Goal: Task Accomplishment & Management: Manage account settings

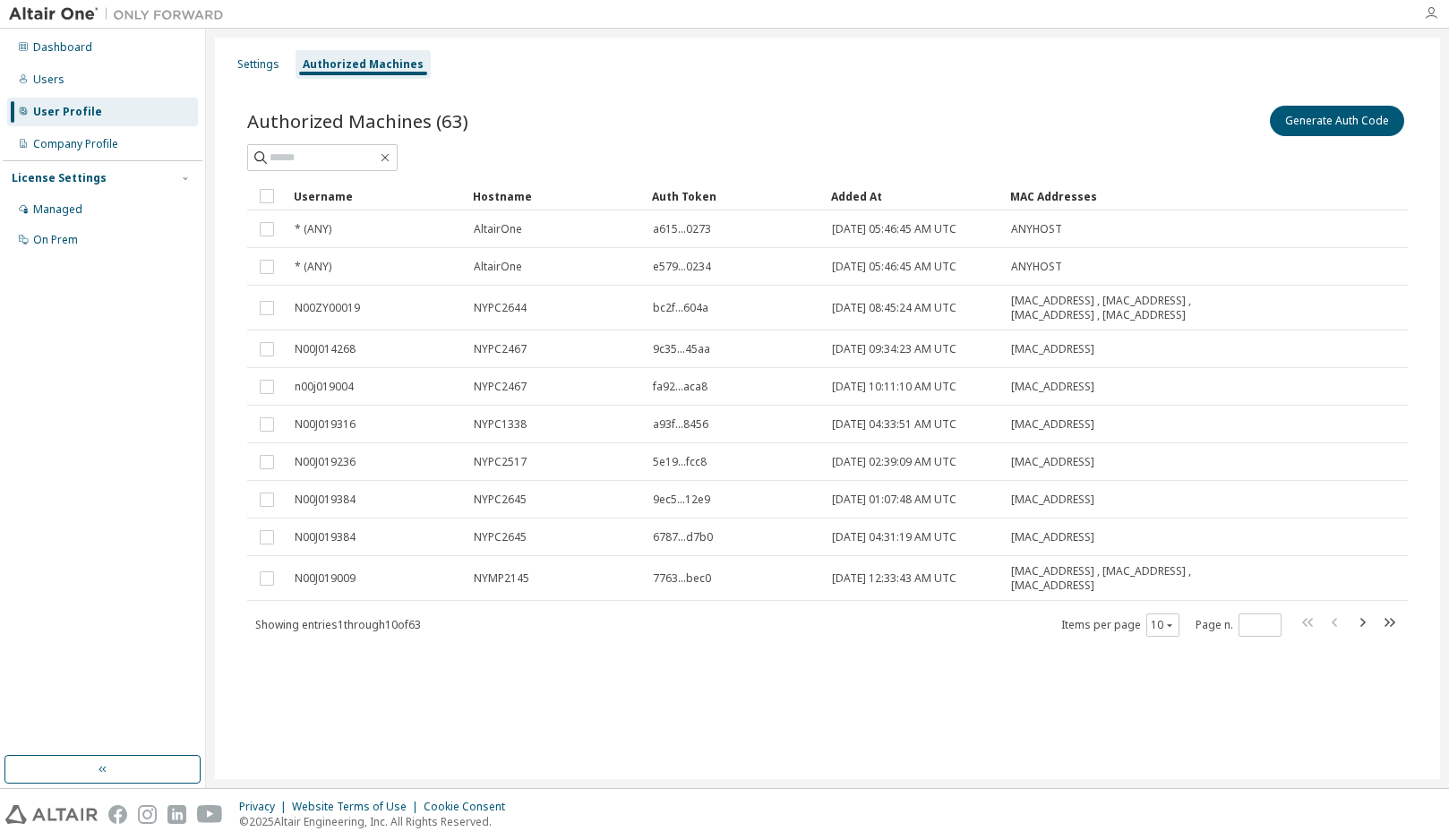
click at [1434, 17] on icon "button" at bounding box center [1431, 13] width 14 height 14
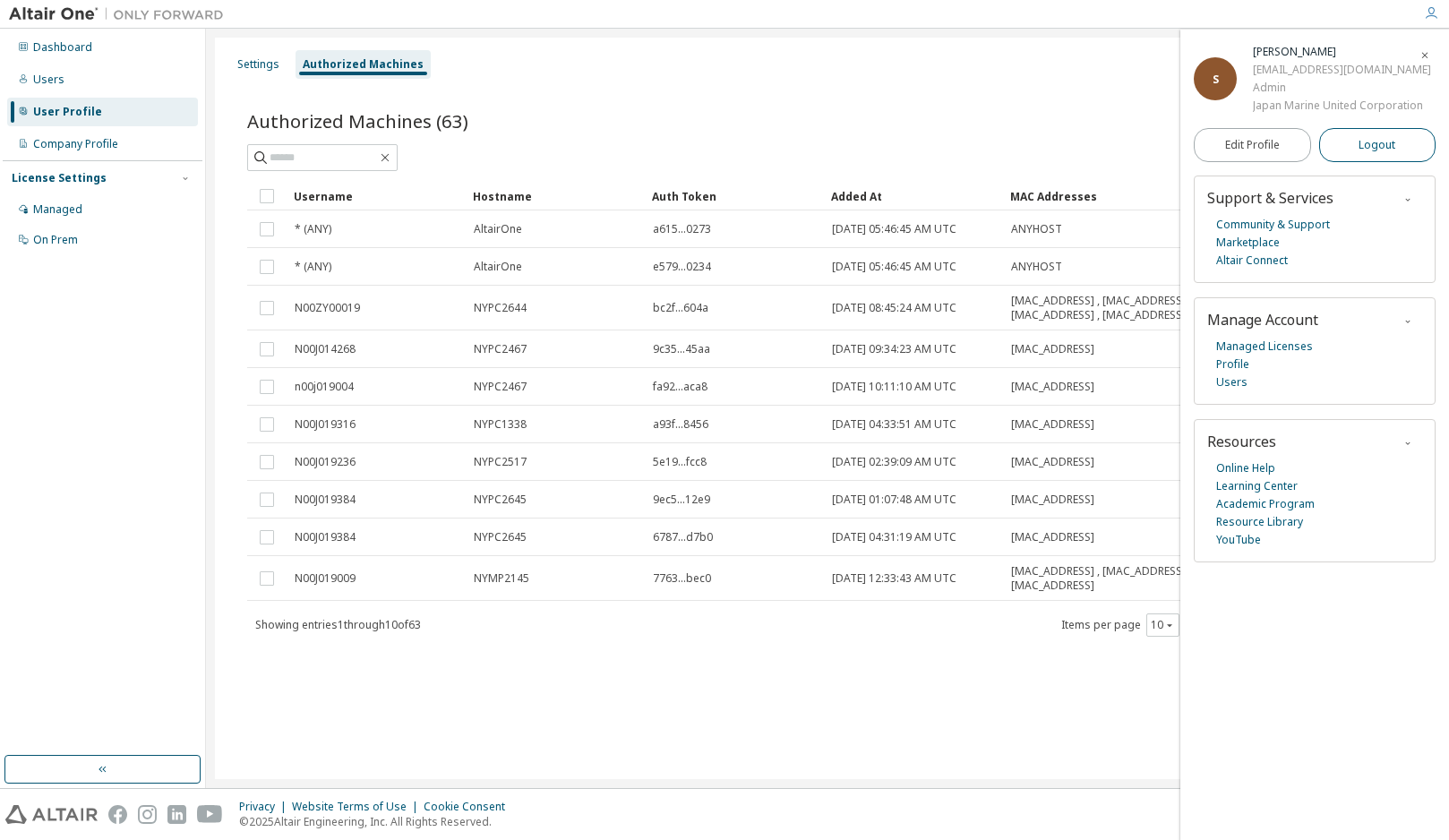
click at [1368, 148] on span "Logout" at bounding box center [1376, 145] width 37 height 18
